Goal: Information Seeking & Learning: Learn about a topic

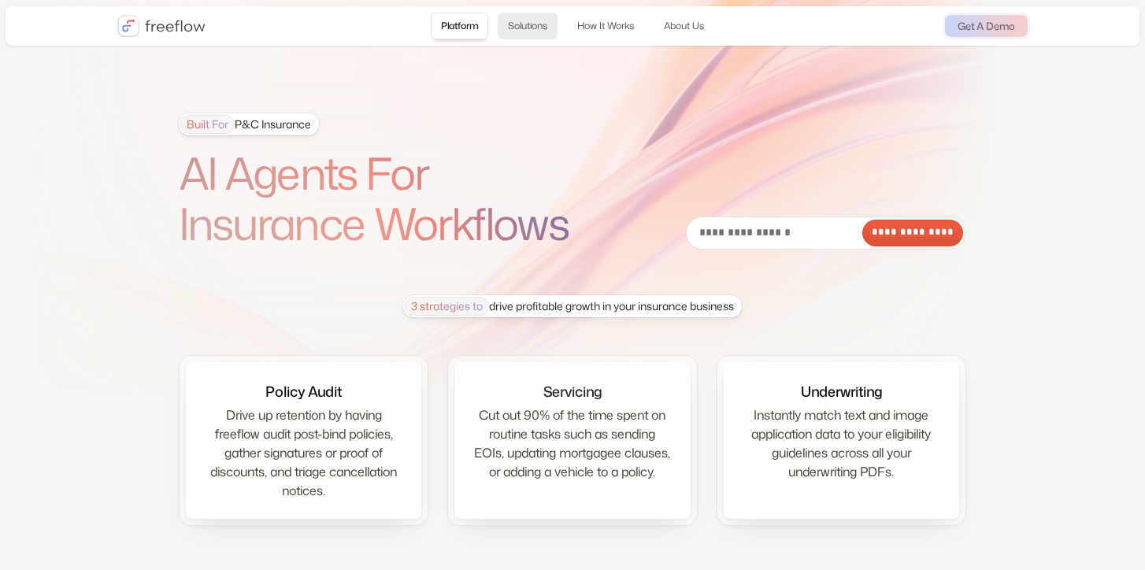
click at [534, 25] on link "Solutions" at bounding box center [528, 26] width 60 height 27
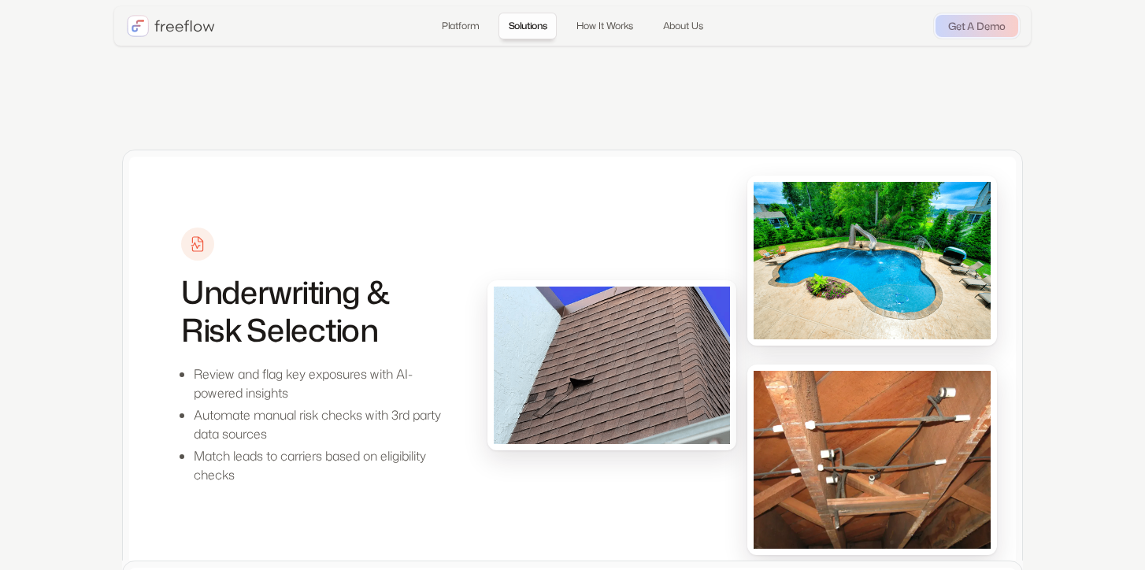
scroll to position [1361, 0]
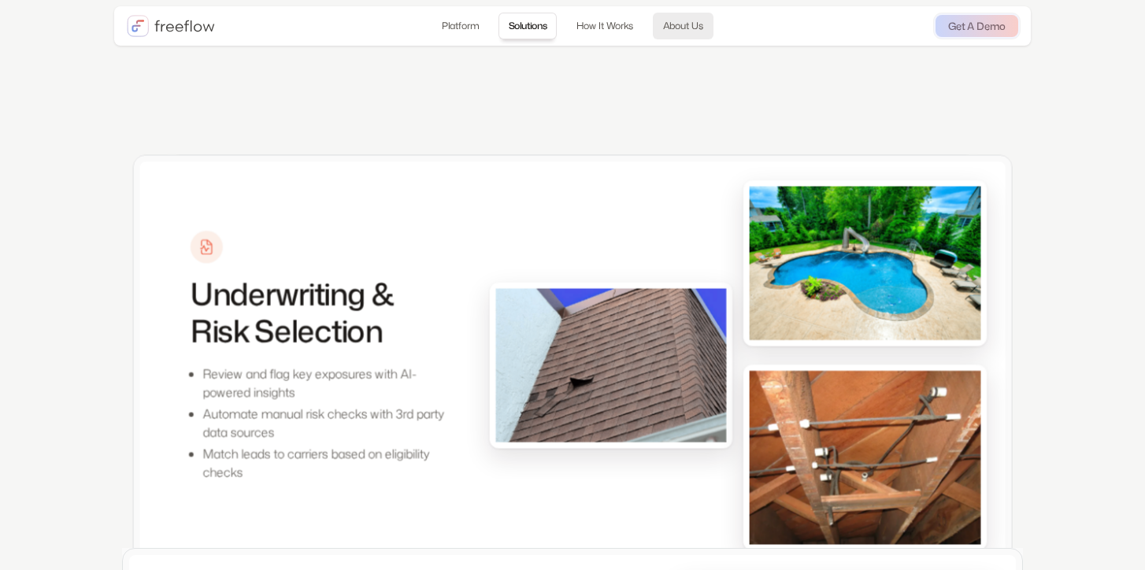
click at [677, 25] on link "About Us" at bounding box center [683, 26] width 61 height 27
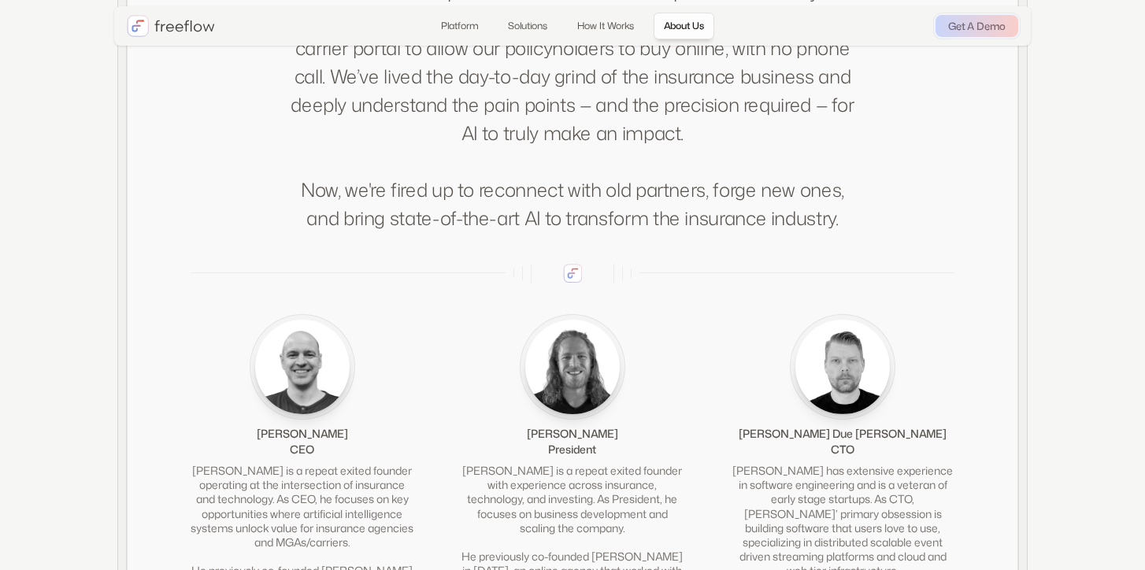
scroll to position [3339, 0]
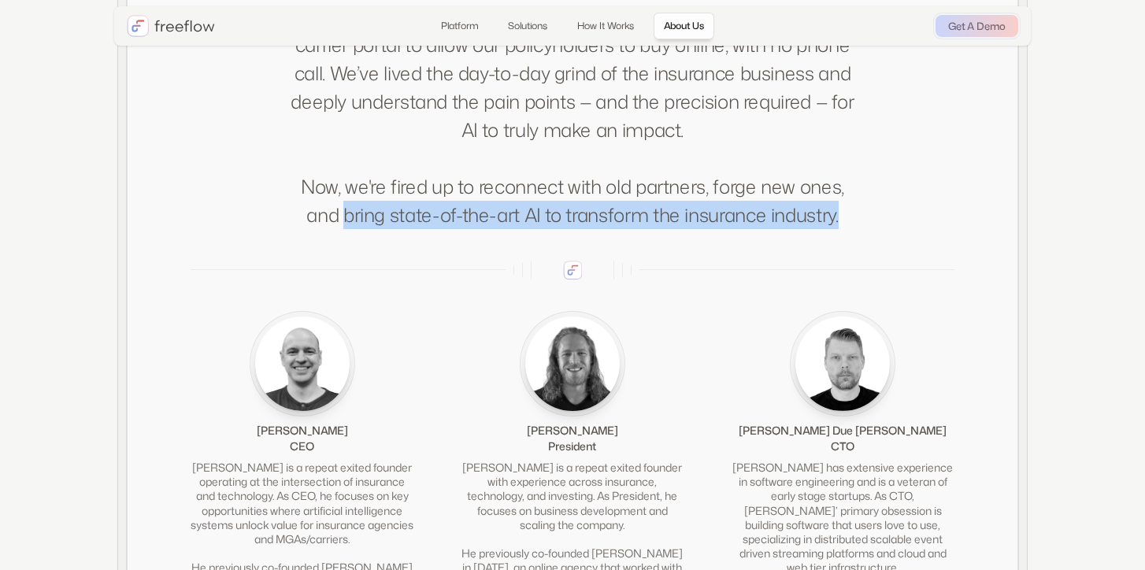
drag, startPoint x: 854, startPoint y: 235, endPoint x: 344, endPoint y: 227, distance: 510.2
click at [344, 227] on p "Our founding team has worked together for 9 years, building cutting-edge techno…" at bounding box center [572, 45] width 573 height 368
copy p "bring state-of-the-art AI to transform the insurance industry."
